Goal: Check status: Check status

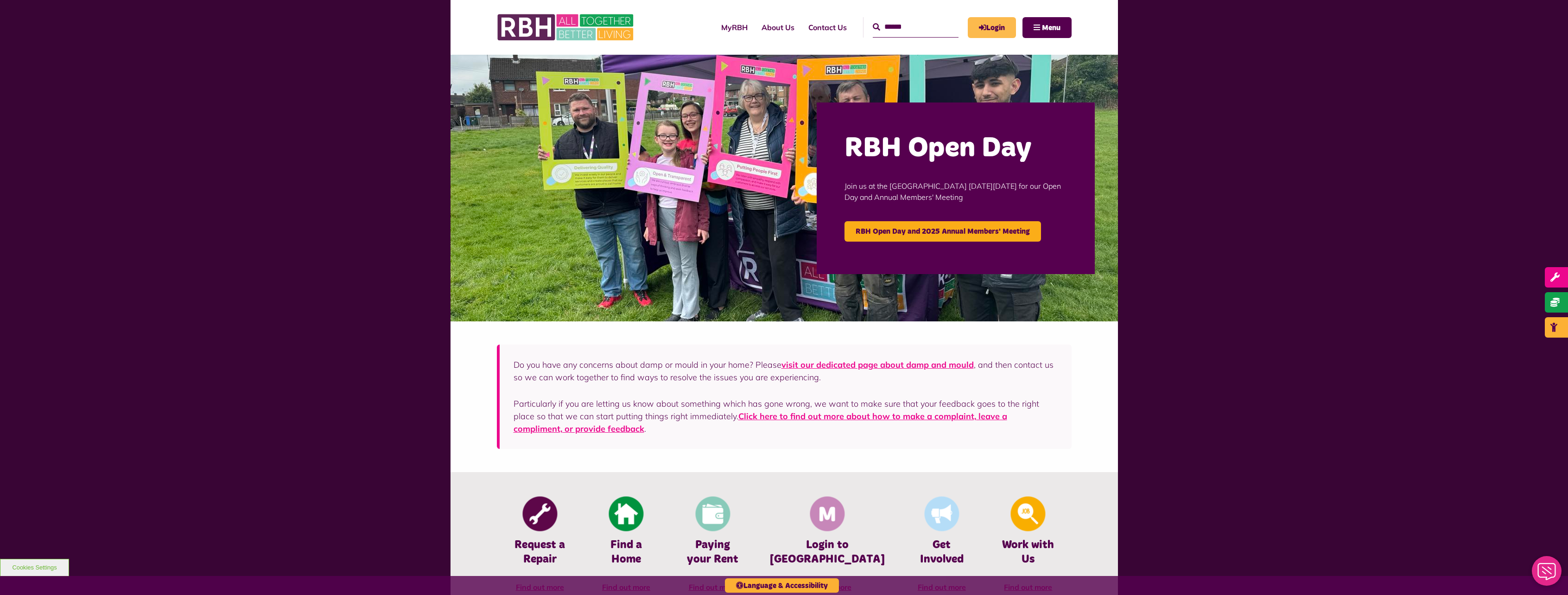
click at [990, 26] on link "Login" at bounding box center [992, 28] width 48 height 21
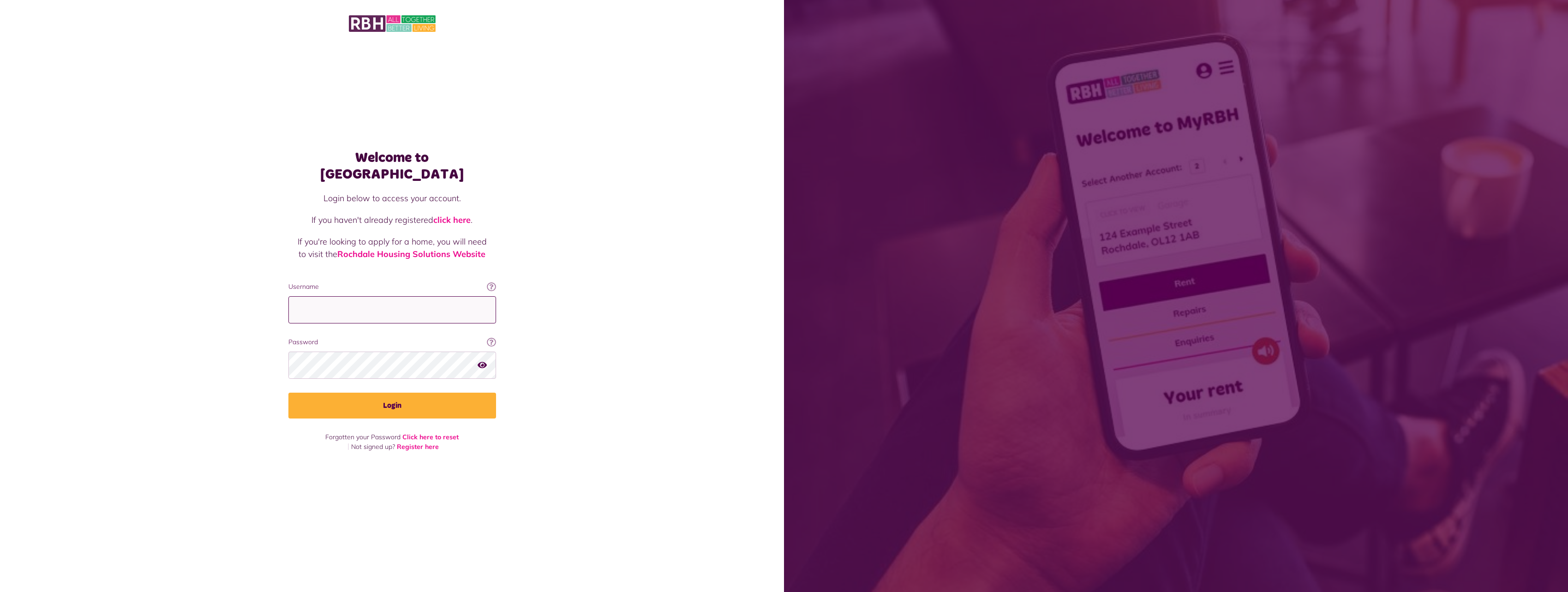
click at [402, 296] on input "Username" at bounding box center [392, 310] width 208 height 27
type input "**********"
click at [289, 392] on button "Login" at bounding box center [392, 405] width 208 height 26
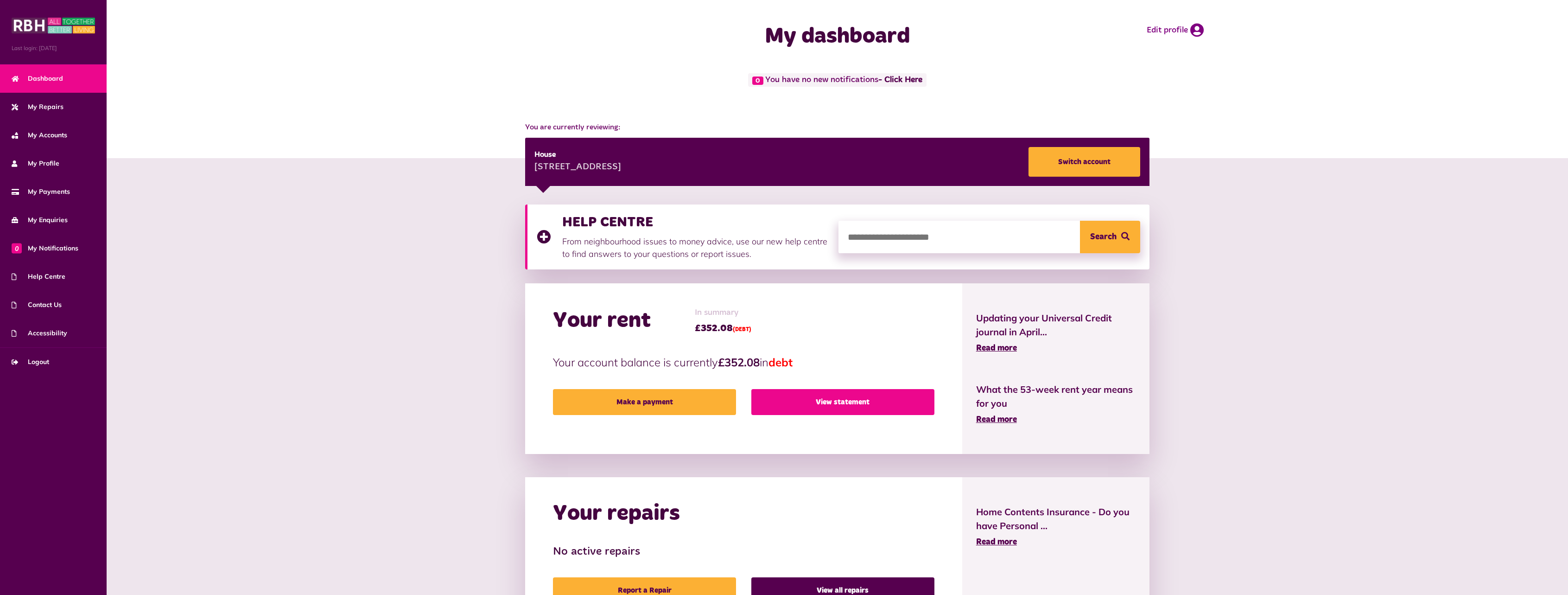
click at [816, 396] on link "View statement" at bounding box center [842, 402] width 183 height 26
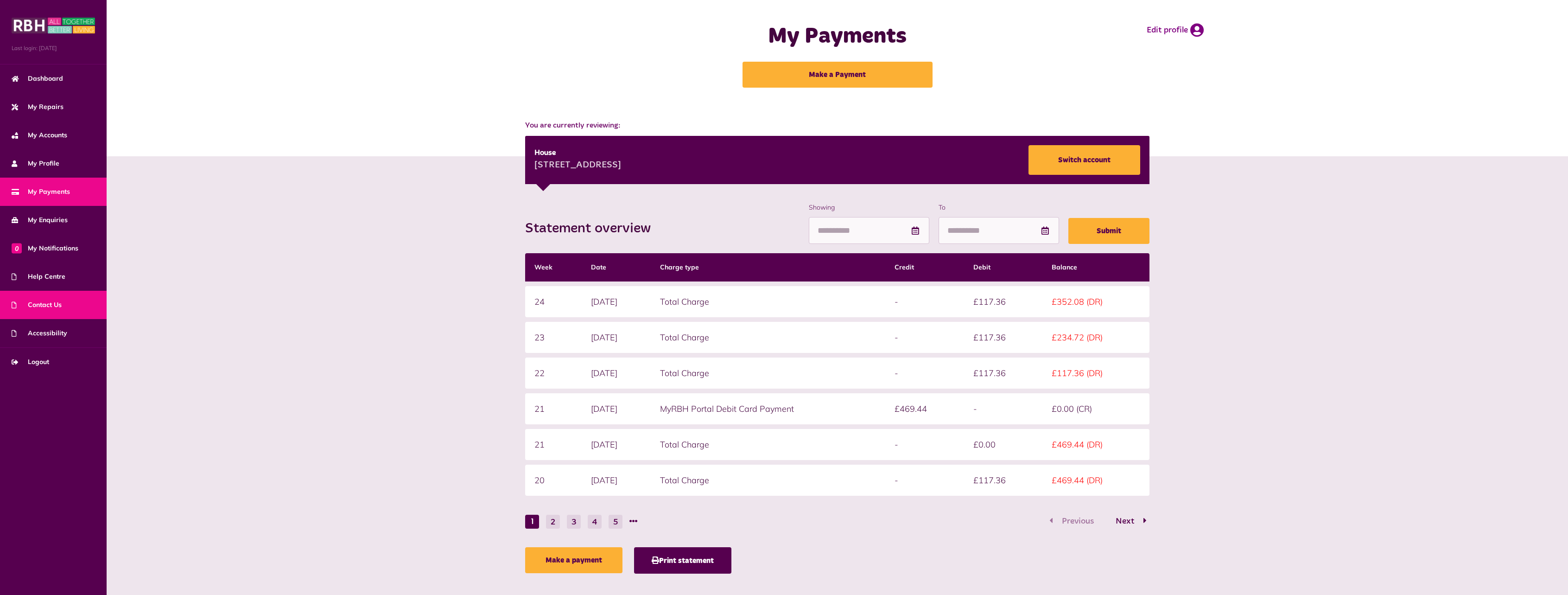
click at [64, 304] on link "Contact Us" at bounding box center [53, 305] width 106 height 28
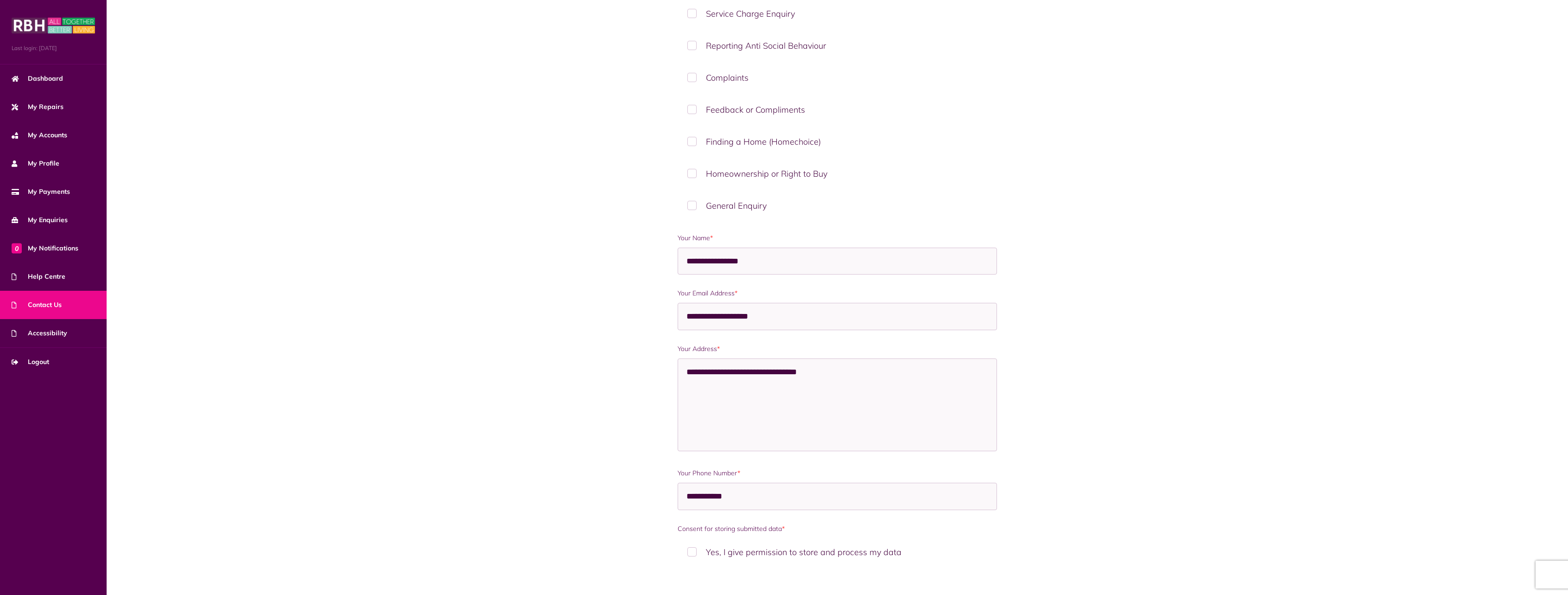
scroll to position [278, 0]
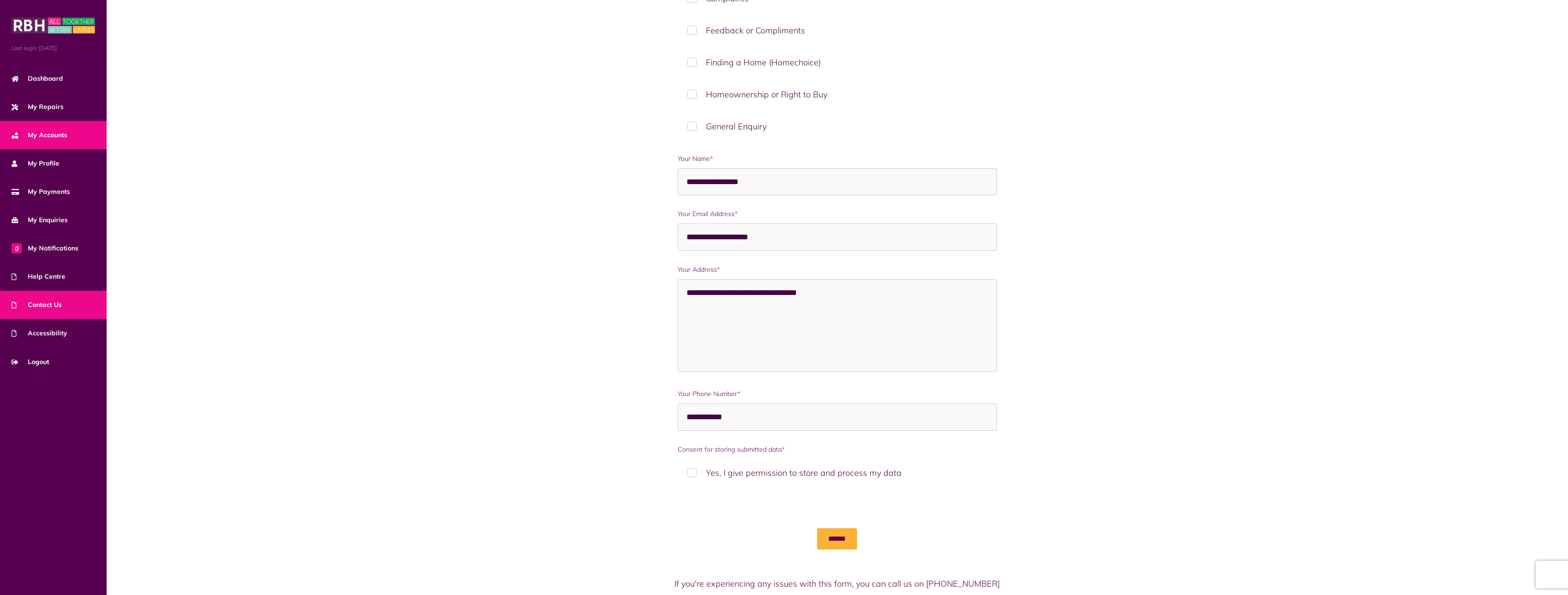
click at [47, 130] on link "My Accounts" at bounding box center [53, 135] width 106 height 28
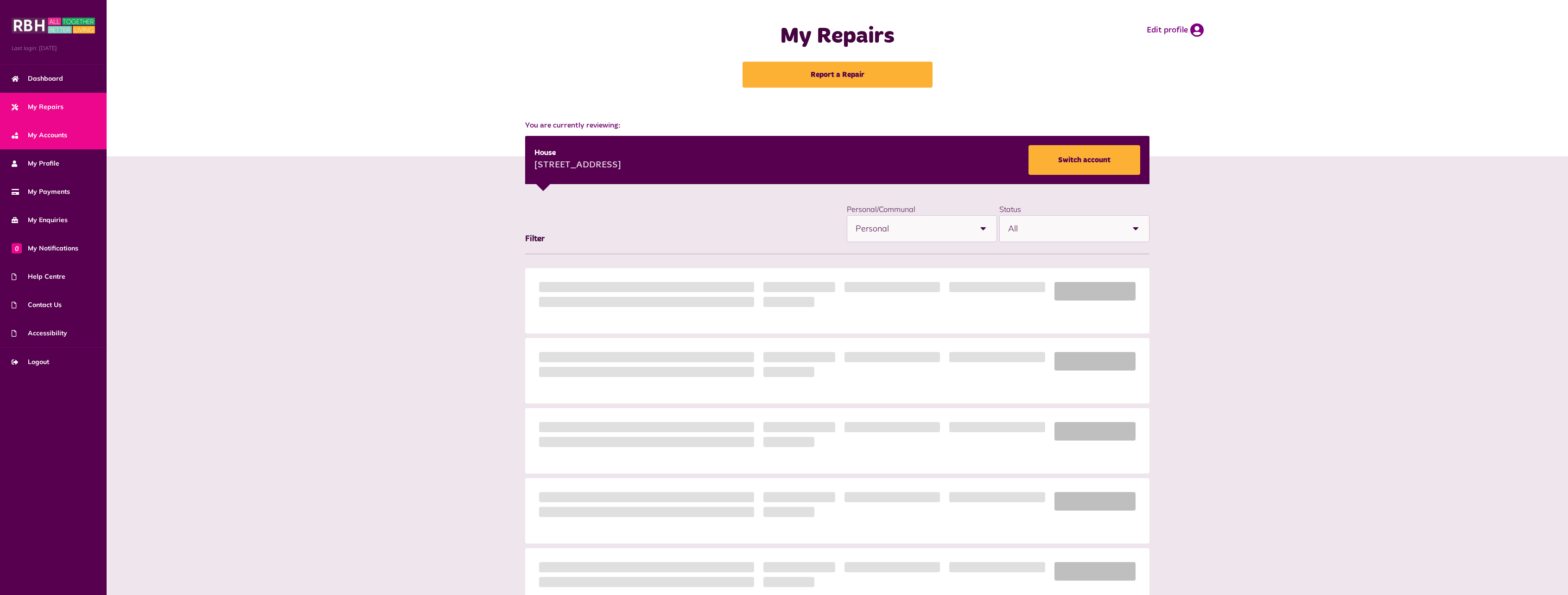
click at [56, 129] on link "My Accounts" at bounding box center [53, 135] width 106 height 28
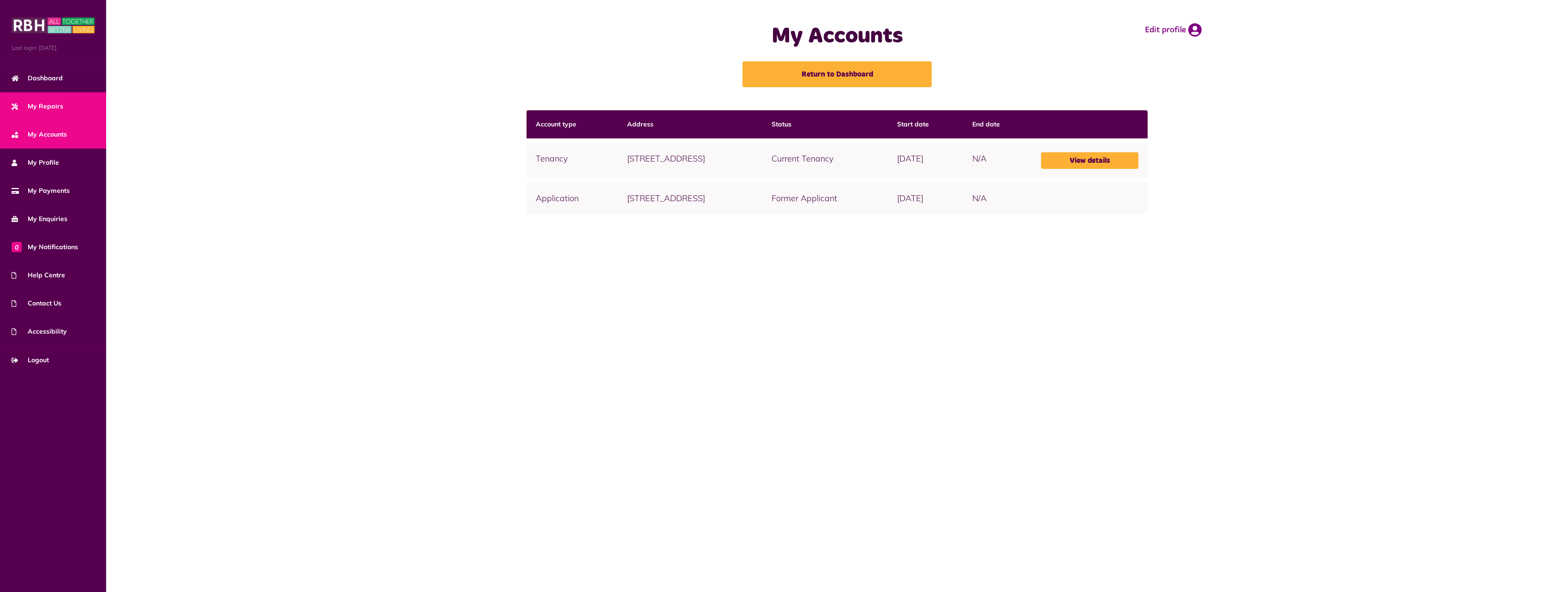
click at [58, 110] on span "My Repairs" at bounding box center [37, 106] width 52 height 10
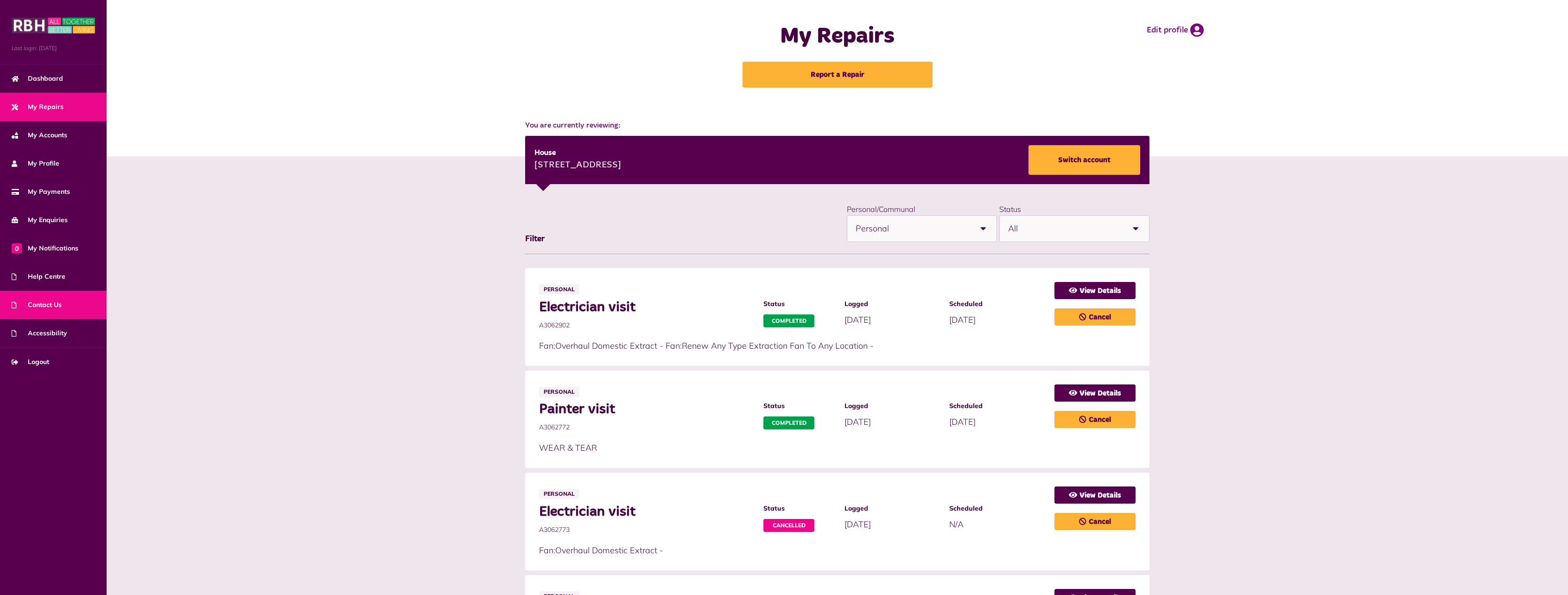
click at [57, 298] on link "Contact Us" at bounding box center [53, 305] width 106 height 28
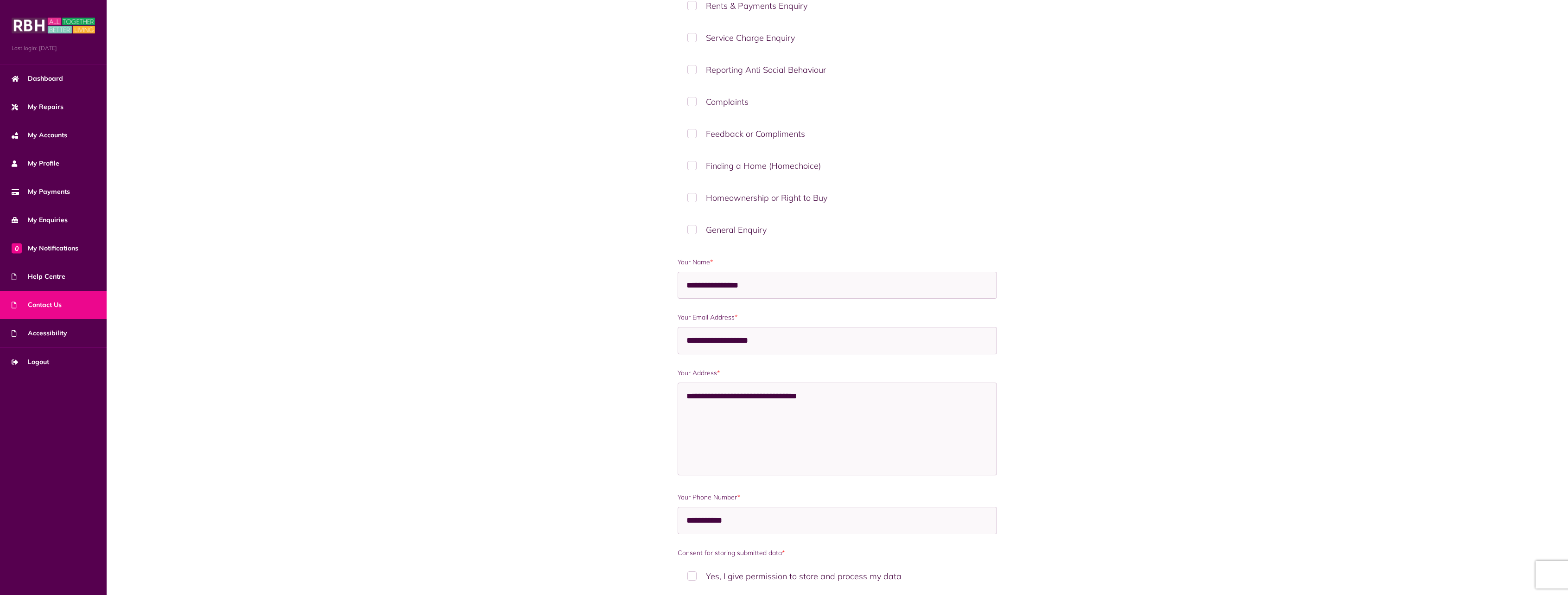
scroll to position [130, 0]
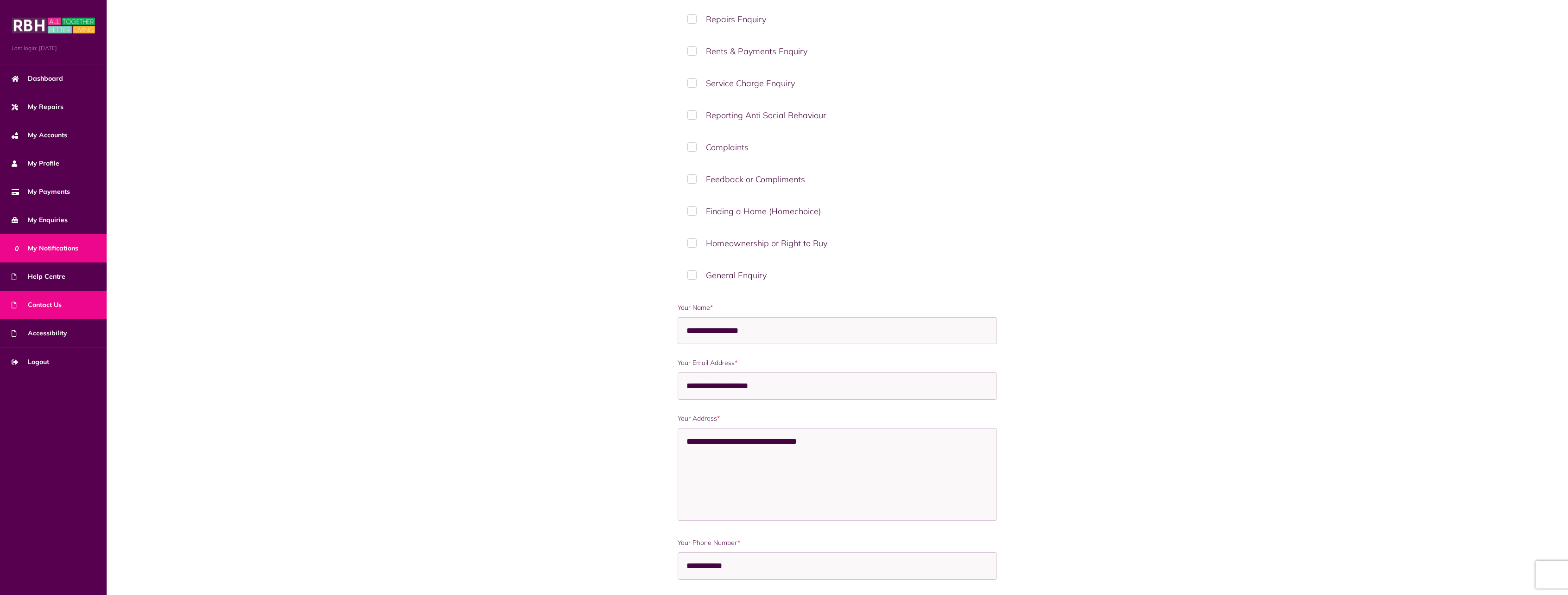
click at [56, 248] on span "0 My Notifications" at bounding box center [45, 248] width 67 height 10
click at [62, 275] on span "Help Centre" at bounding box center [39, 276] width 54 height 10
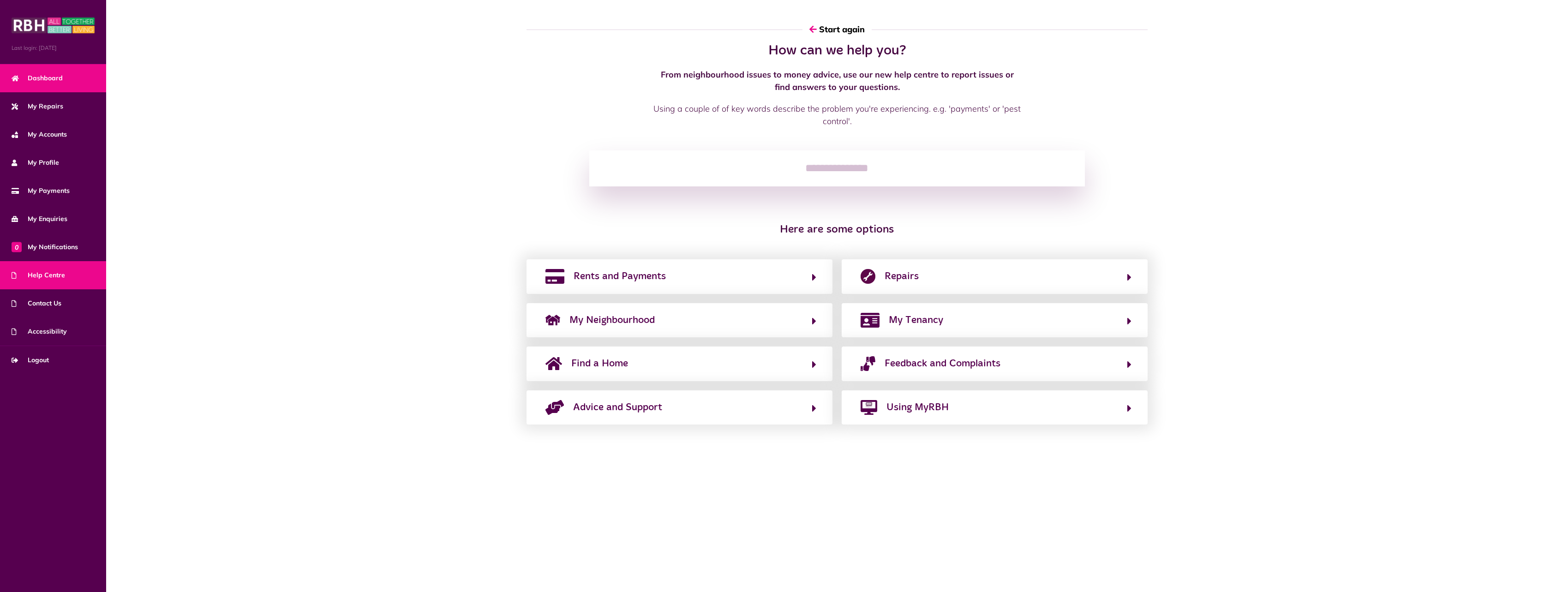
click at [49, 82] on span "Dashboard" at bounding box center [37, 78] width 51 height 10
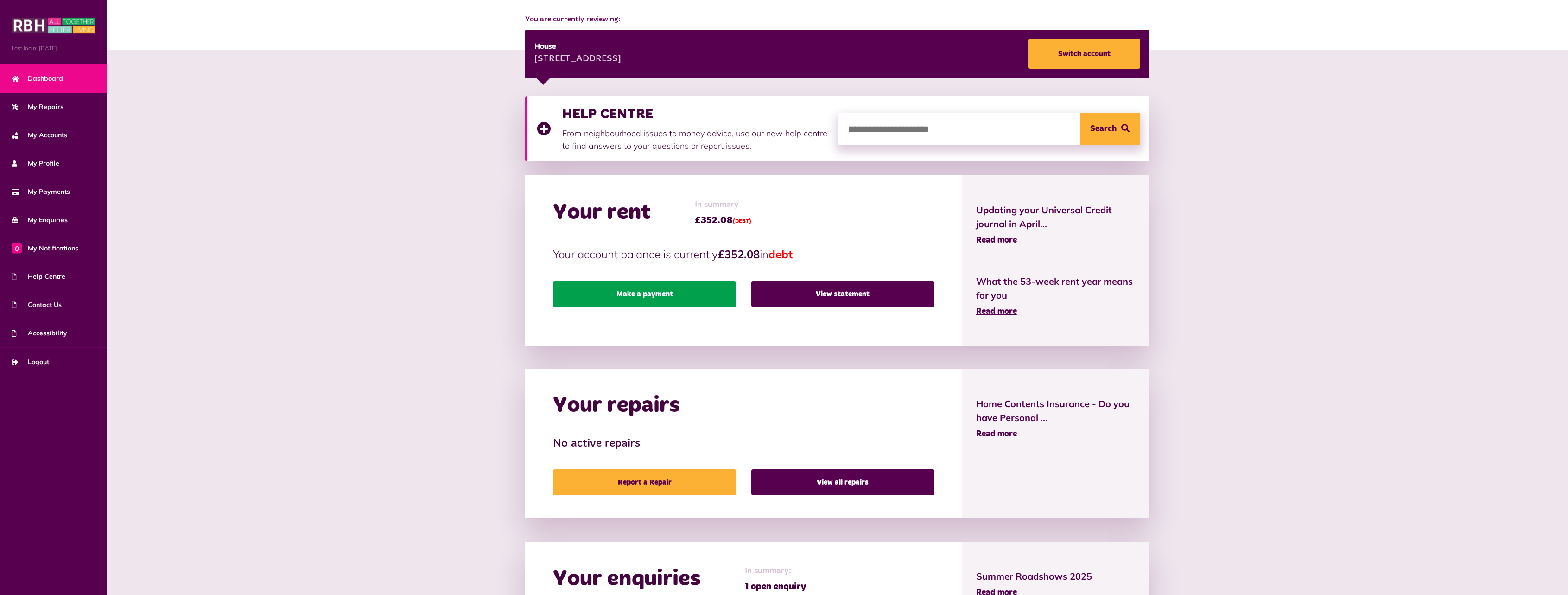
scroll to position [71, 0]
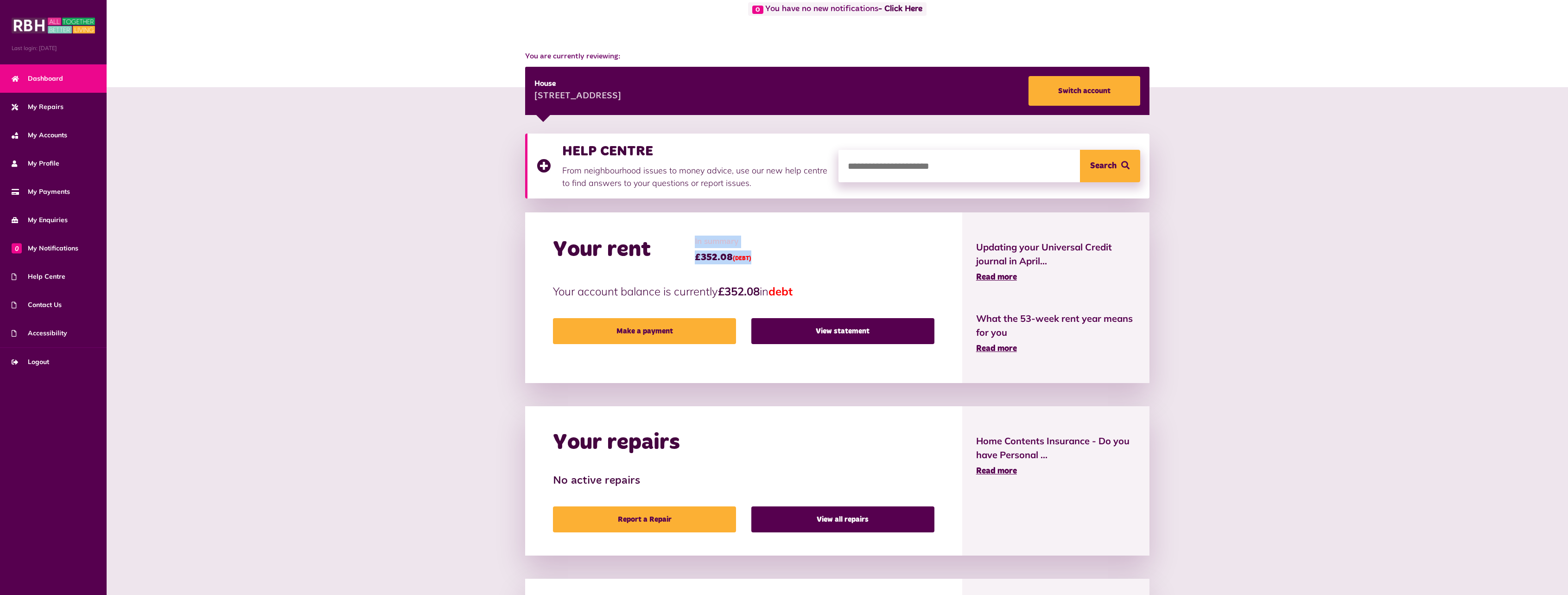
drag, startPoint x: 686, startPoint y: 257, endPoint x: 786, endPoint y: 245, distance: 100.7
click at [782, 246] on div "Your rent In summary £352.08 (DEBT)" at bounding box center [743, 249] width 381 height 29
click at [803, 270] on div "Your rent In summary £352.08 (DEBT) Your account balance is currently £352.08 i…" at bounding box center [743, 297] width 437 height 171
click at [800, 329] on link "View statement" at bounding box center [842, 331] width 183 height 26
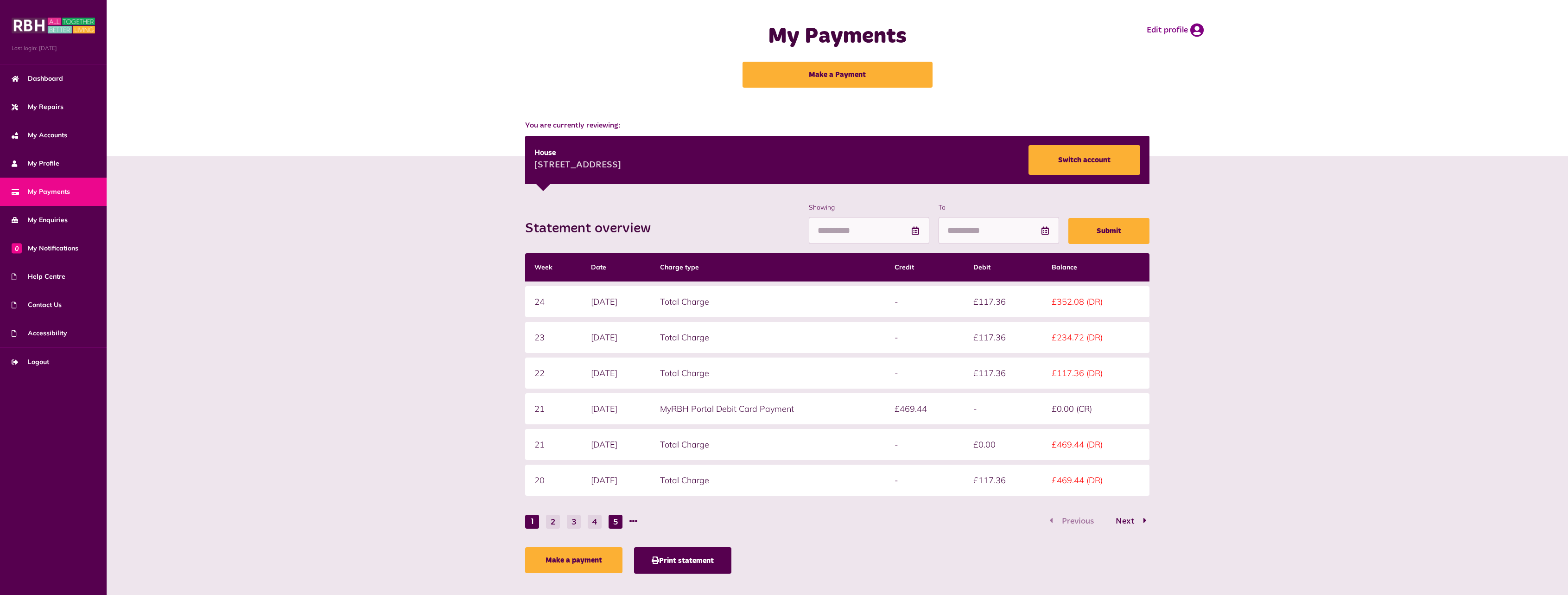
click at [617, 522] on button "5" at bounding box center [615, 521] width 14 height 14
click at [615, 525] on button "7" at bounding box center [615, 521] width 14 height 14
click at [635, 520] on li at bounding box center [633, 521] width 9 height 14
click at [619, 520] on button "9" at bounding box center [615, 521] width 14 height 14
click at [554, 518] on button "8" at bounding box center [553, 521] width 14 height 14
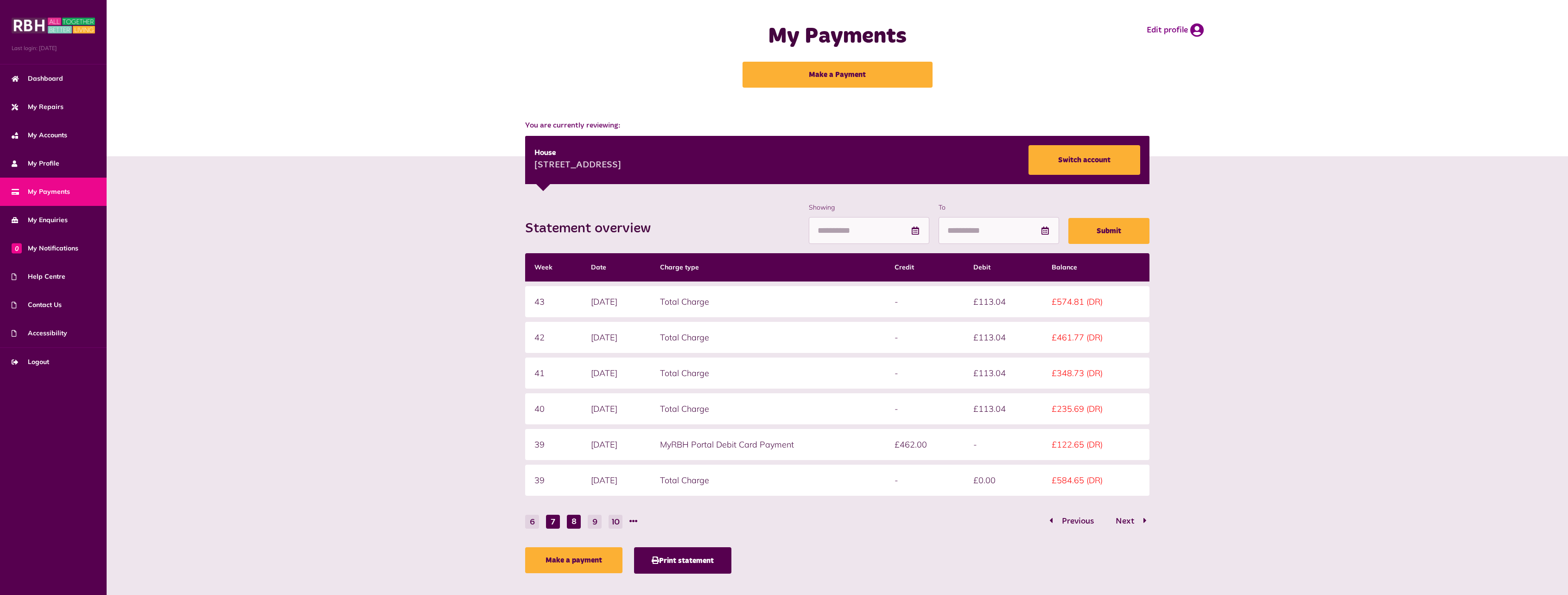
click at [559, 520] on button "7" at bounding box center [553, 521] width 14 height 14
click at [549, 520] on button "6" at bounding box center [553, 521] width 14 height 14
click at [526, 525] on button "4" at bounding box center [532, 521] width 14 height 14
click at [529, 523] on button "2" at bounding box center [532, 521] width 14 height 14
click at [525, 522] on div "Statement overview Showing To Submit Week Date Charge type Credit Debit Balance…" at bounding box center [837, 390] width 633 height 375
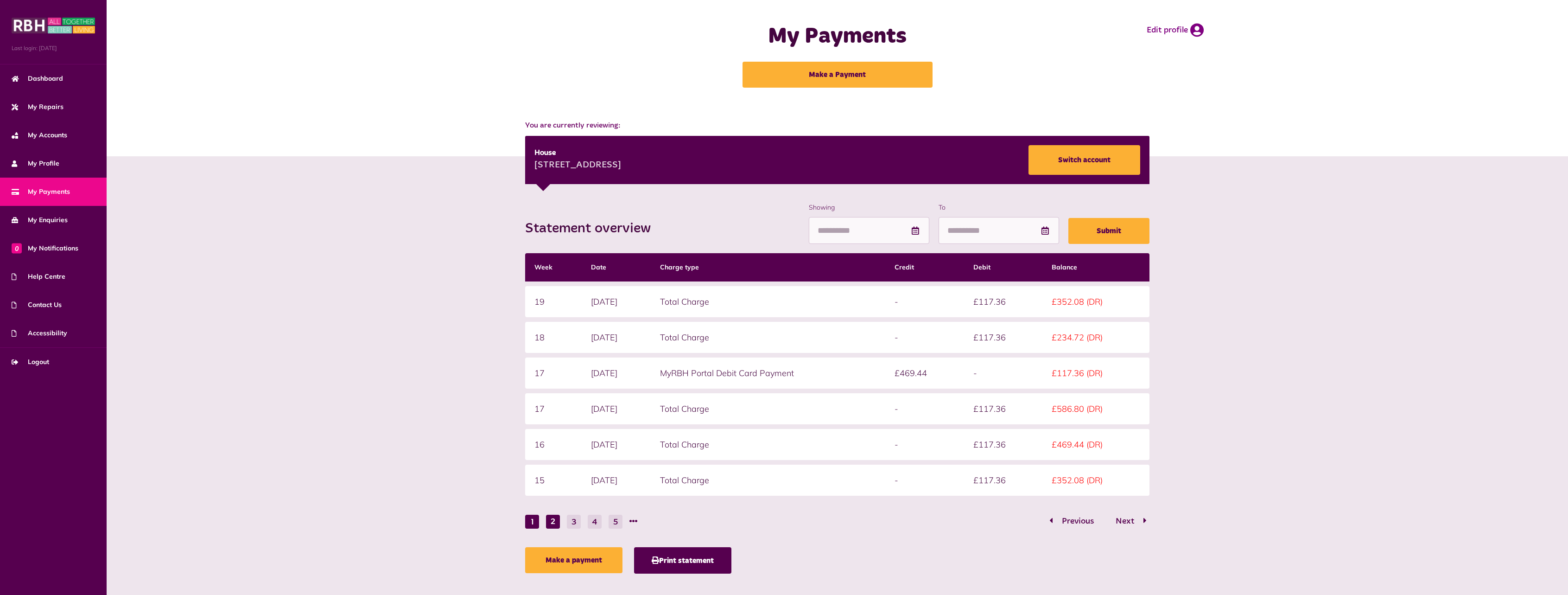
click at [530, 520] on button "1" at bounding box center [532, 521] width 14 height 14
click at [46, 232] on link "My Enquiries" at bounding box center [53, 220] width 106 height 28
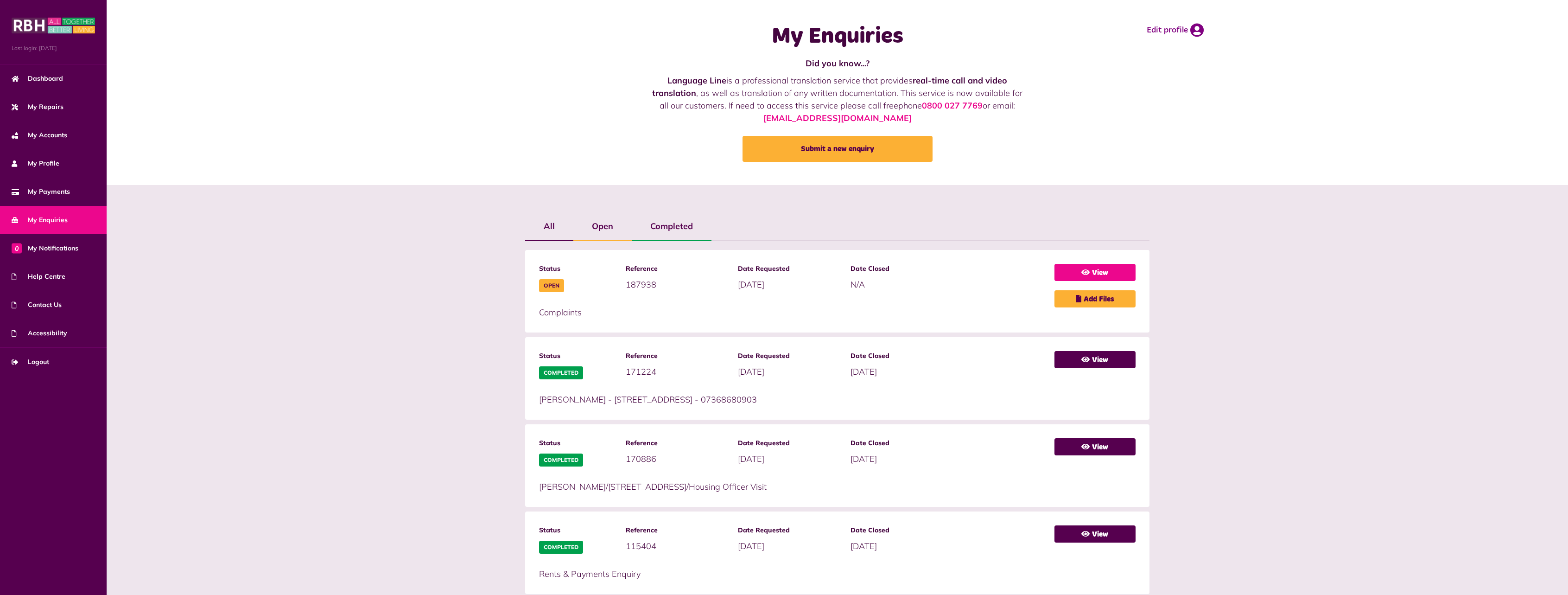
click at [1084, 265] on link "View" at bounding box center [1095, 272] width 81 height 17
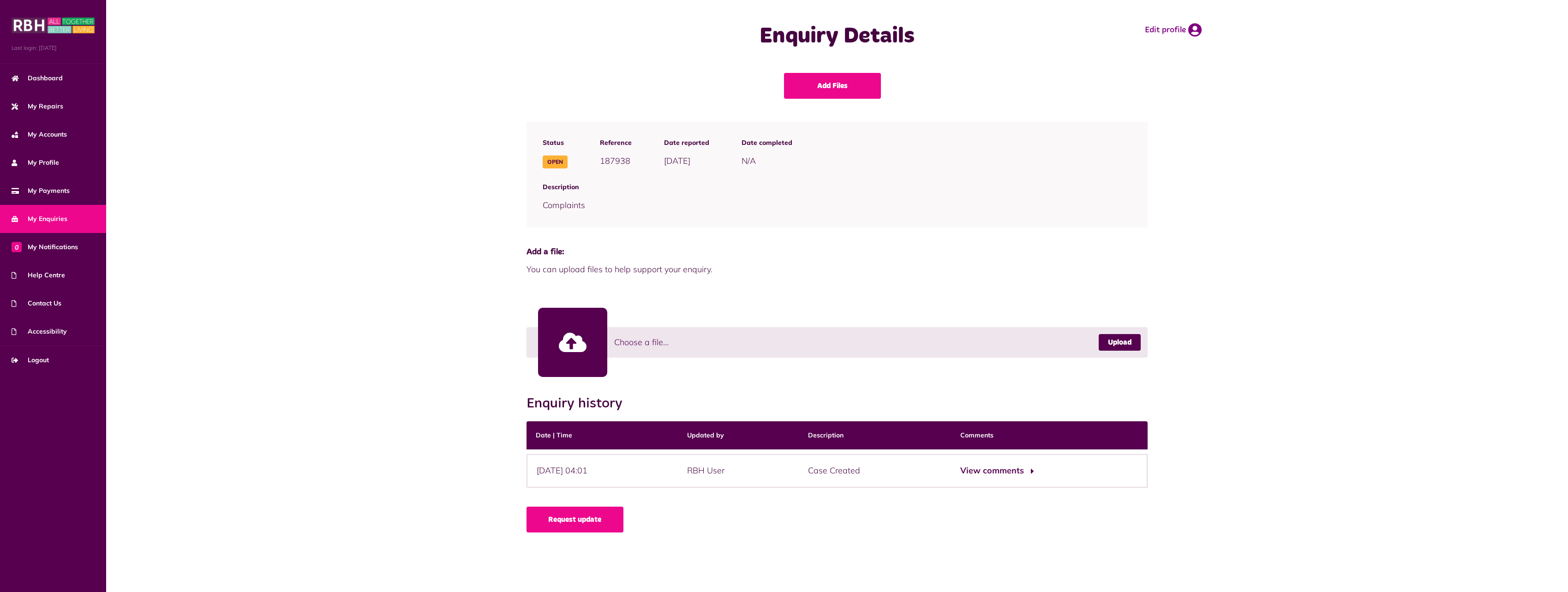
click at [1021, 470] on button "View comments" at bounding box center [996, 471] width 72 height 13
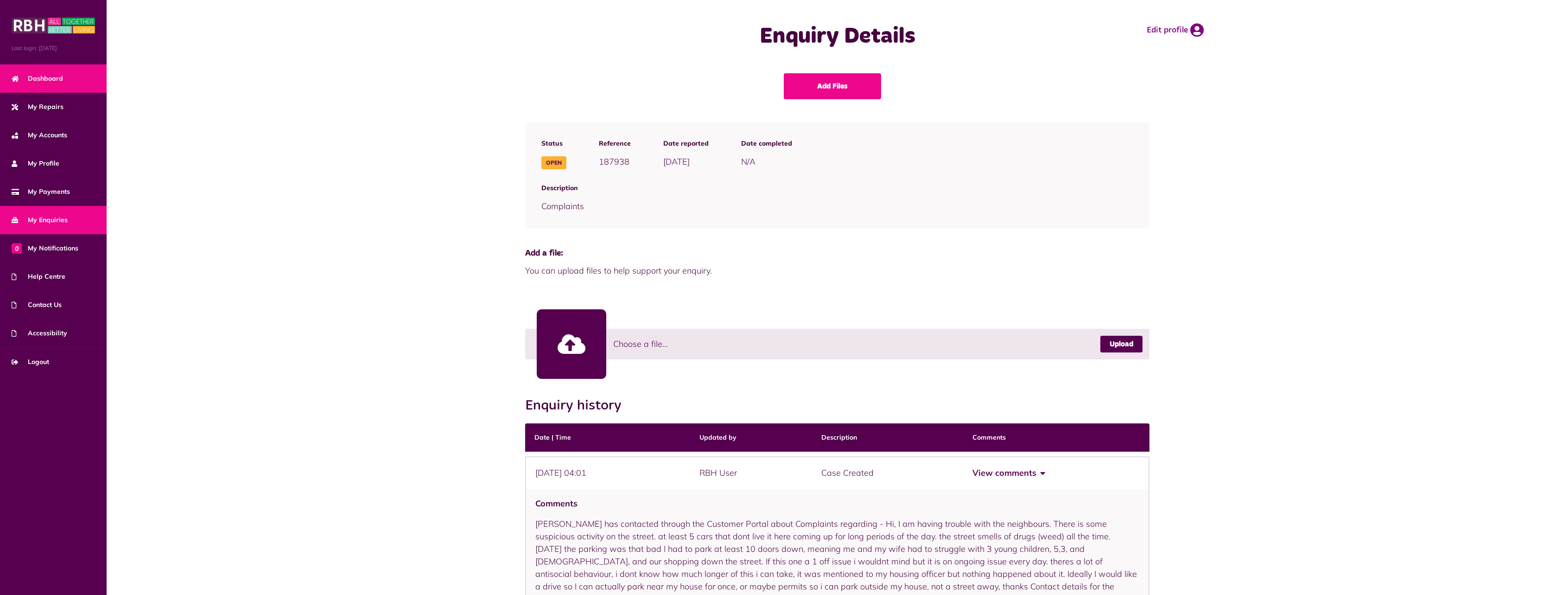
click at [37, 84] on link "Dashboard" at bounding box center [53, 78] width 106 height 28
